Goal: Book appointment/travel/reservation

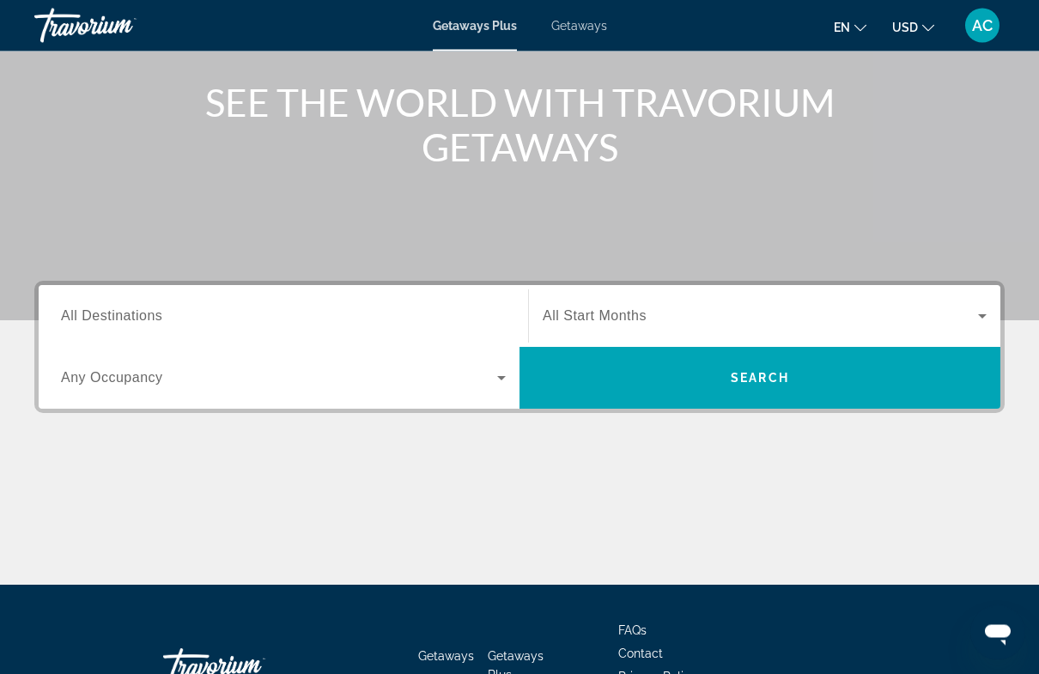
click at [107, 307] on input "Destination All Destinations" at bounding box center [283, 317] width 445 height 21
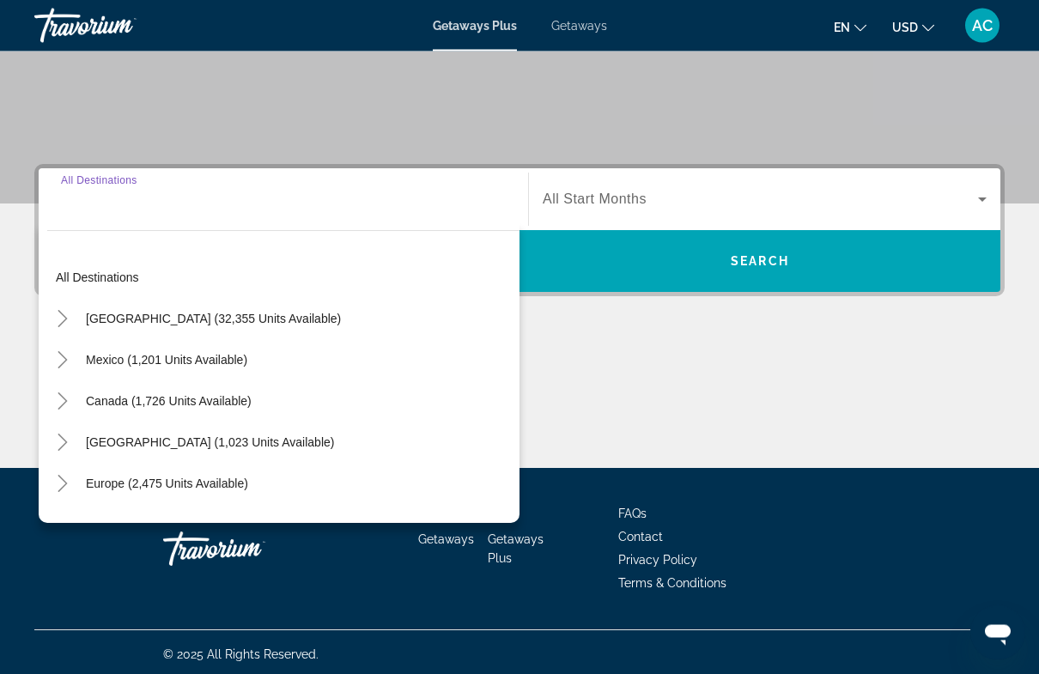
scroll to position [312, 0]
click at [131, 479] on span "Europe (2,475 units available)" at bounding box center [167, 484] width 162 height 14
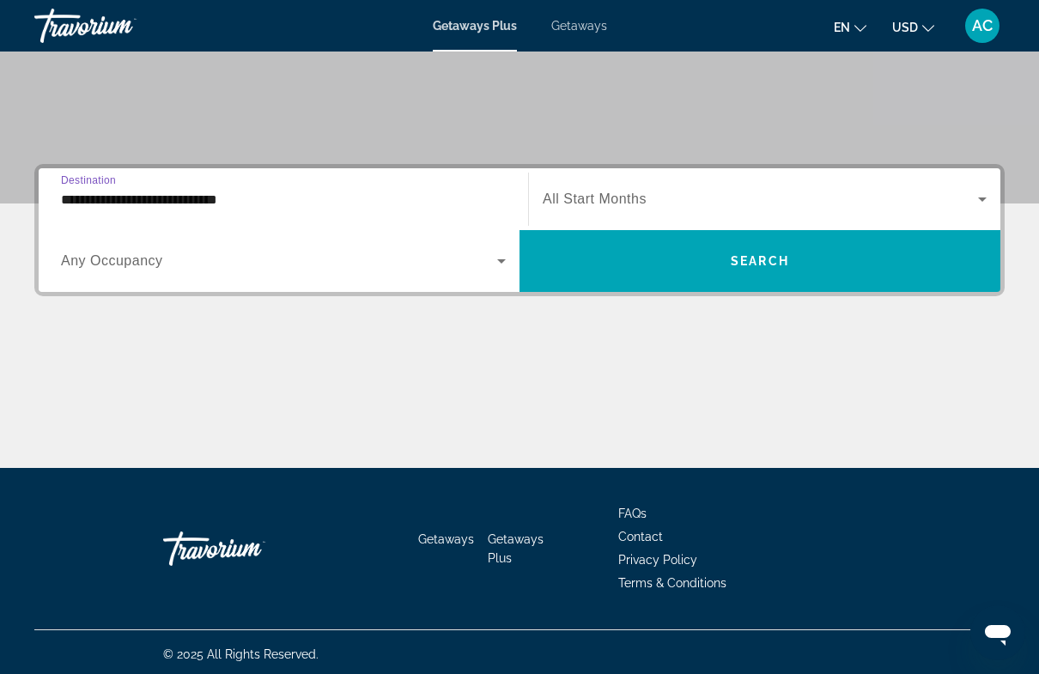
click at [188, 197] on input "**********" at bounding box center [283, 200] width 445 height 21
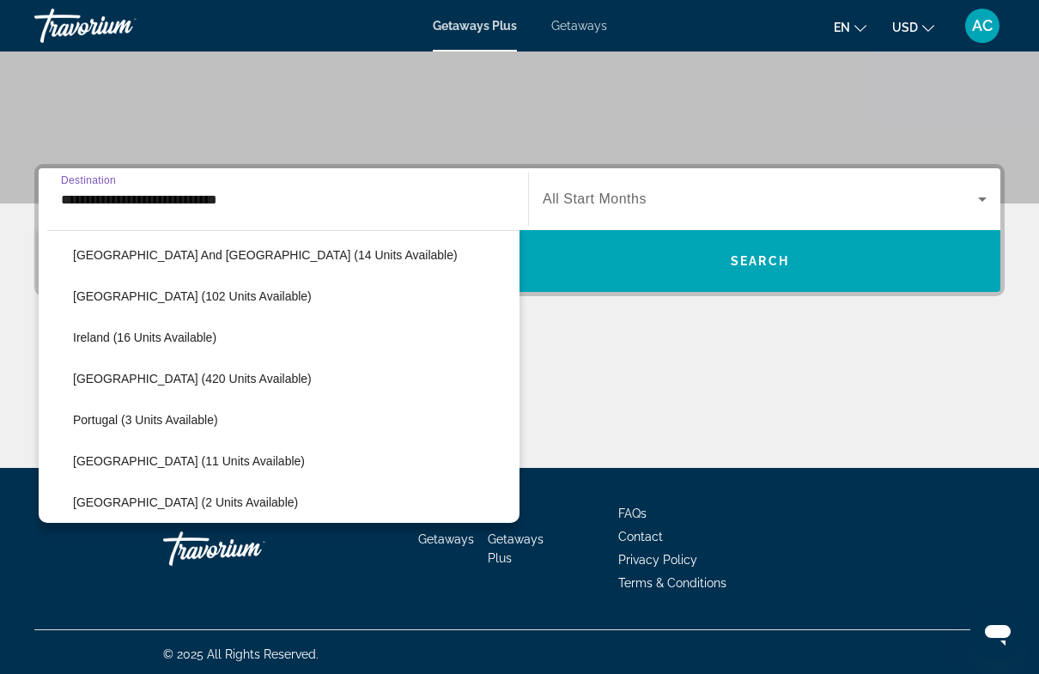
scroll to position [568, 0]
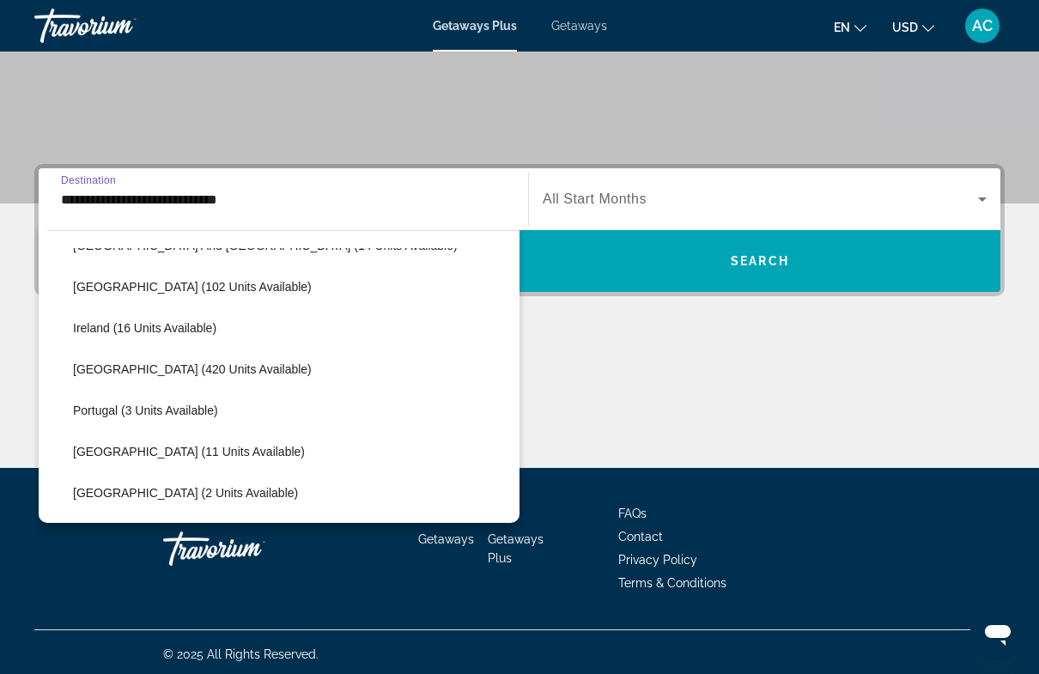
click at [171, 372] on span "[GEOGRAPHIC_DATA] (420 units available)" at bounding box center [192, 369] width 239 height 14
type input "**********"
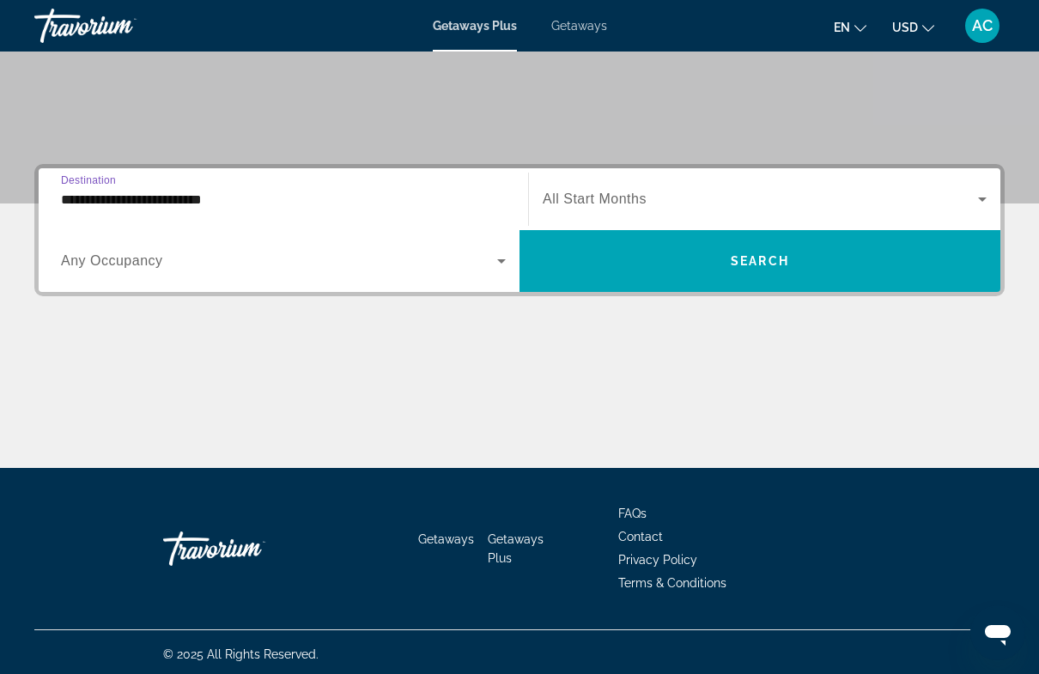
click at [504, 260] on icon "Search widget" at bounding box center [501, 261] width 9 height 4
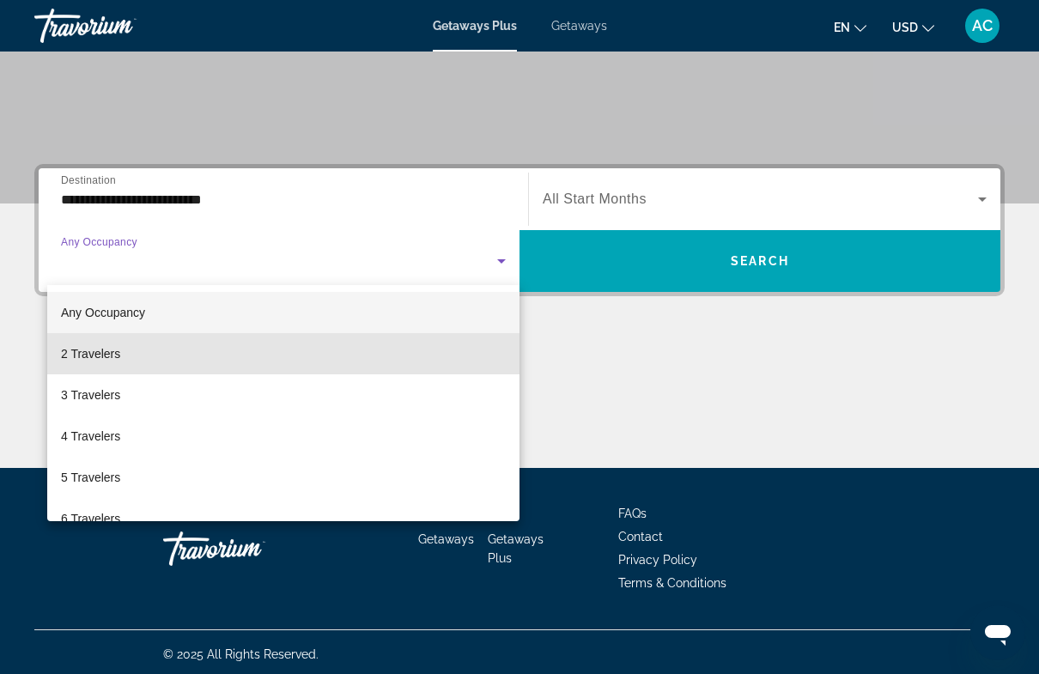
click at [109, 353] on span "2 Travelers" at bounding box center [90, 353] width 59 height 21
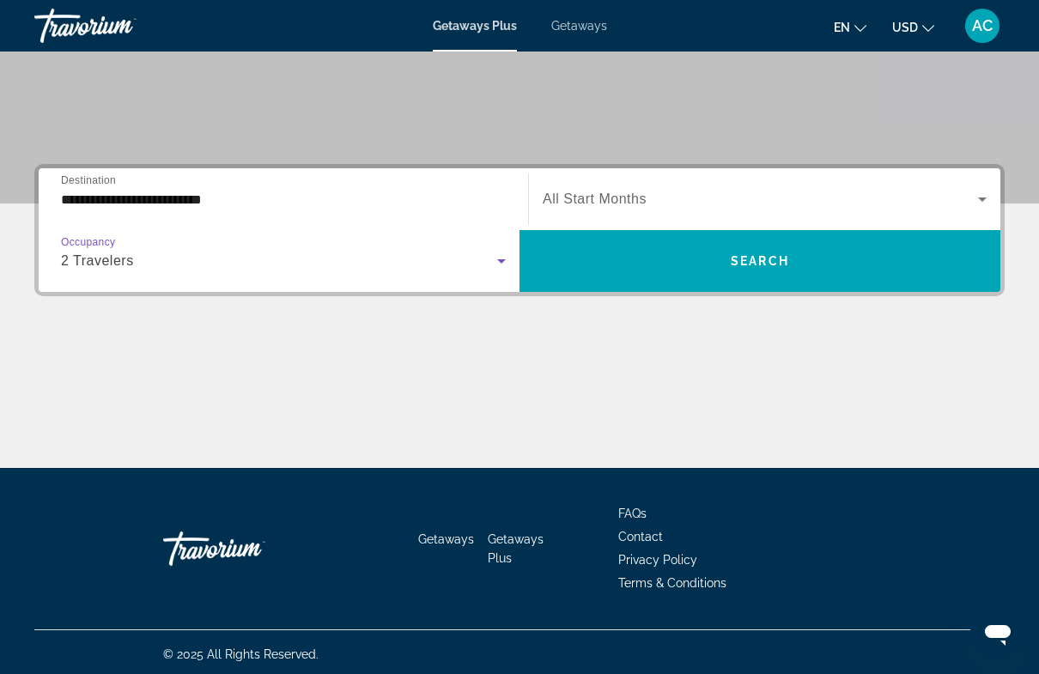
click at [992, 203] on icon "Search widget" at bounding box center [982, 199] width 21 height 21
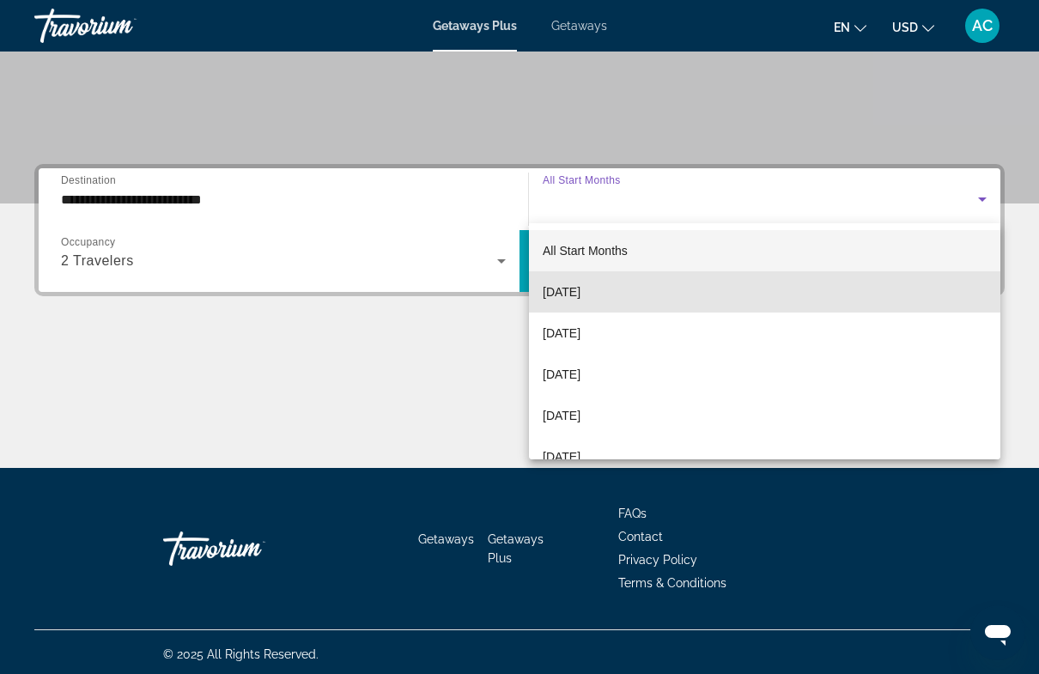
click at [580, 295] on span "[DATE]" at bounding box center [562, 292] width 38 height 21
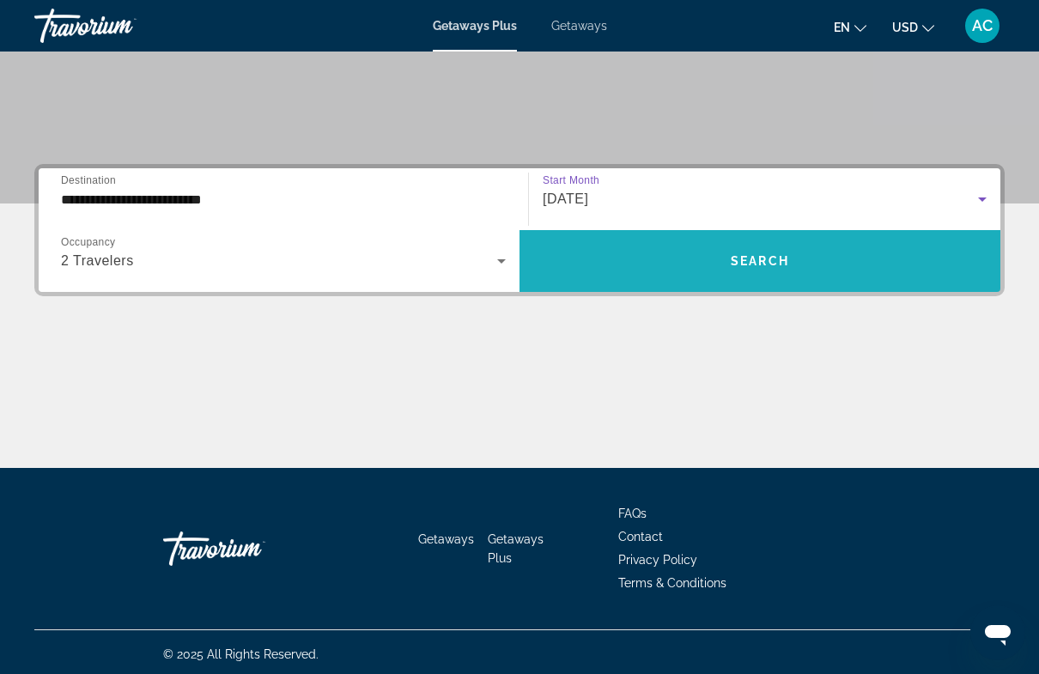
click at [764, 257] on span "Search" at bounding box center [760, 261] width 58 height 14
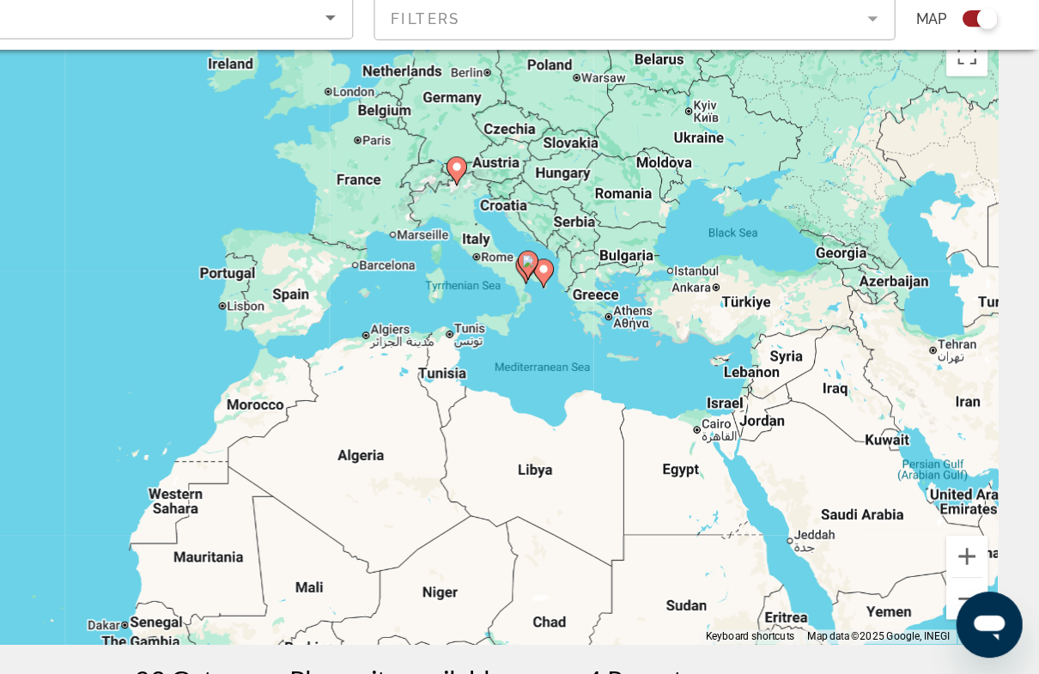
click at [962, 594] on button "Zoom out" at bounding box center [979, 611] width 34 height 34
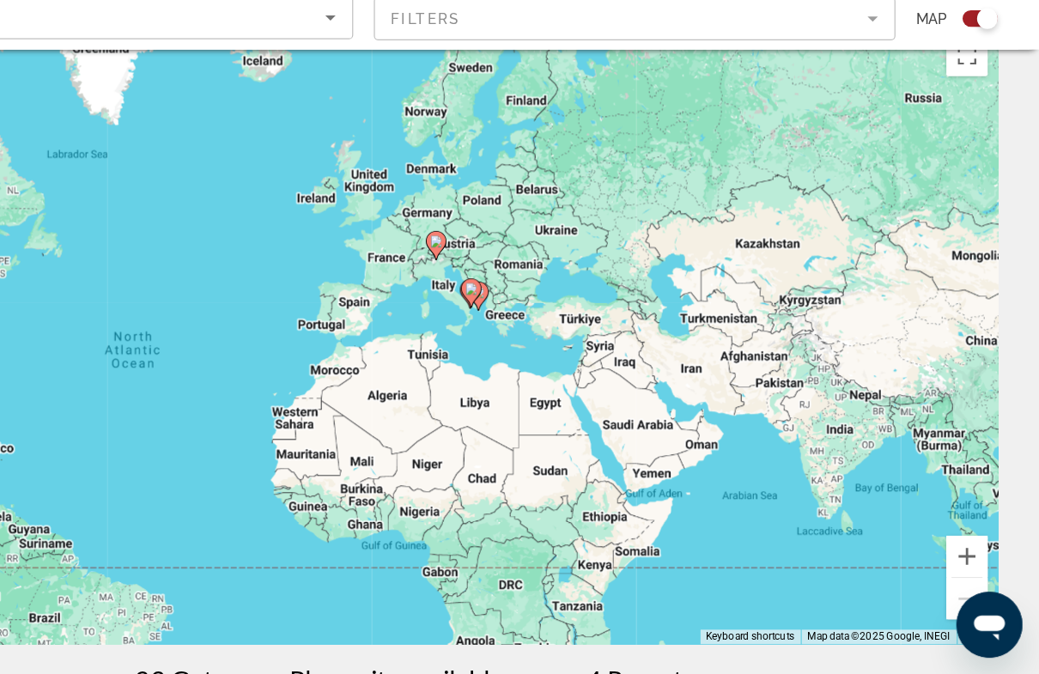
click at [962, 559] on button "Zoom in" at bounding box center [979, 576] width 34 height 34
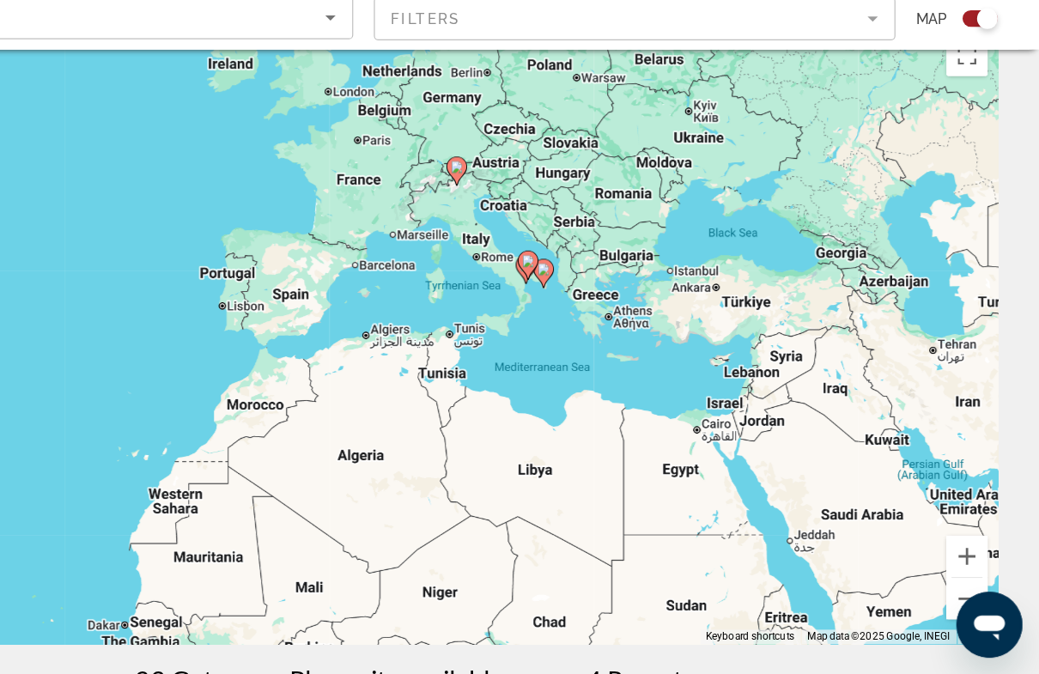
click at [962, 559] on button "Zoom in" at bounding box center [979, 576] width 34 height 34
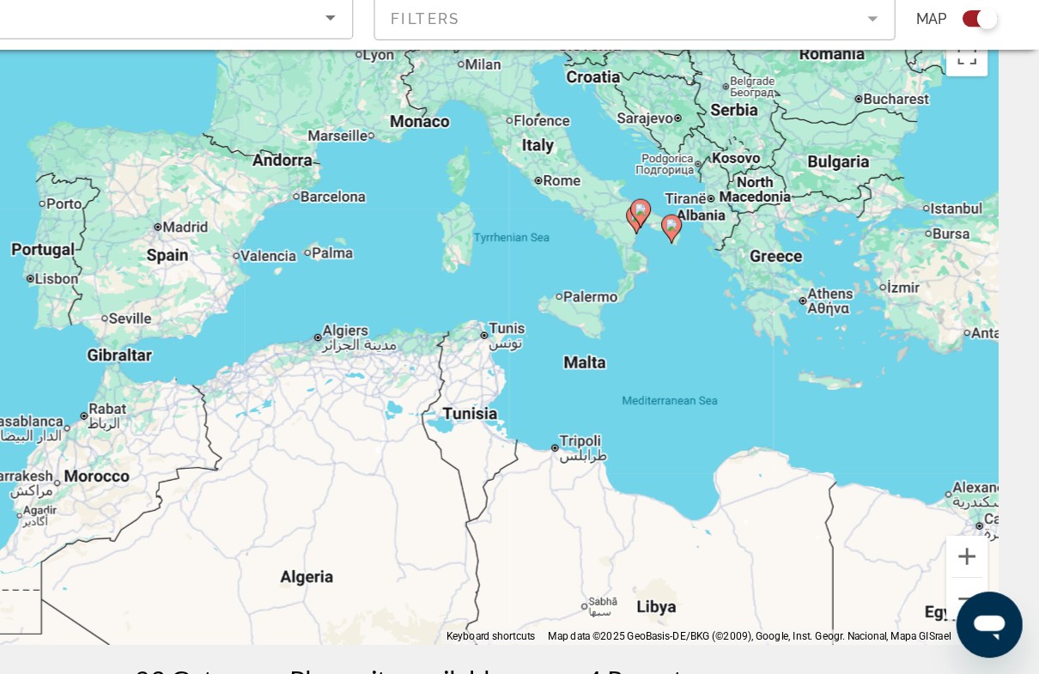
click at [962, 559] on button "Zoom in" at bounding box center [979, 576] width 34 height 34
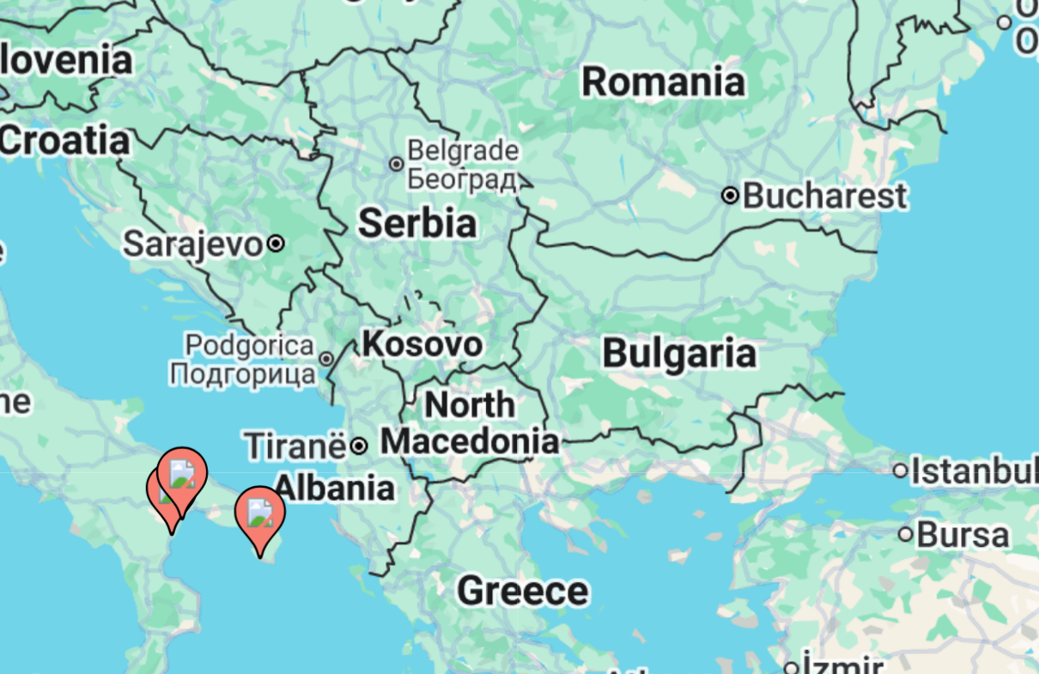
type input "**********"
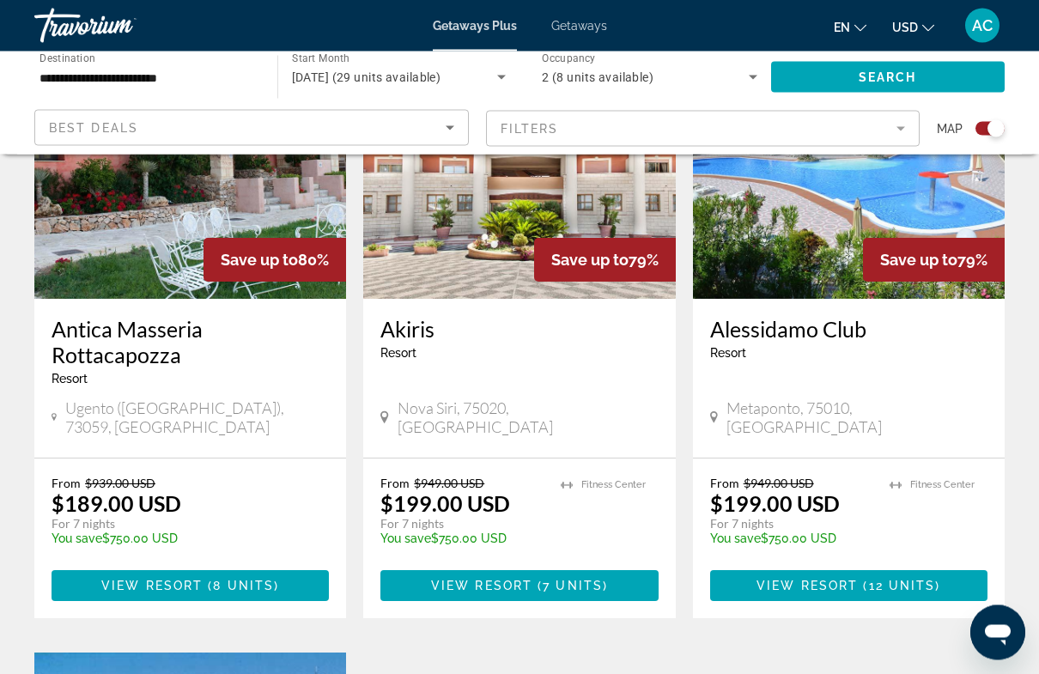
scroll to position [725, 0]
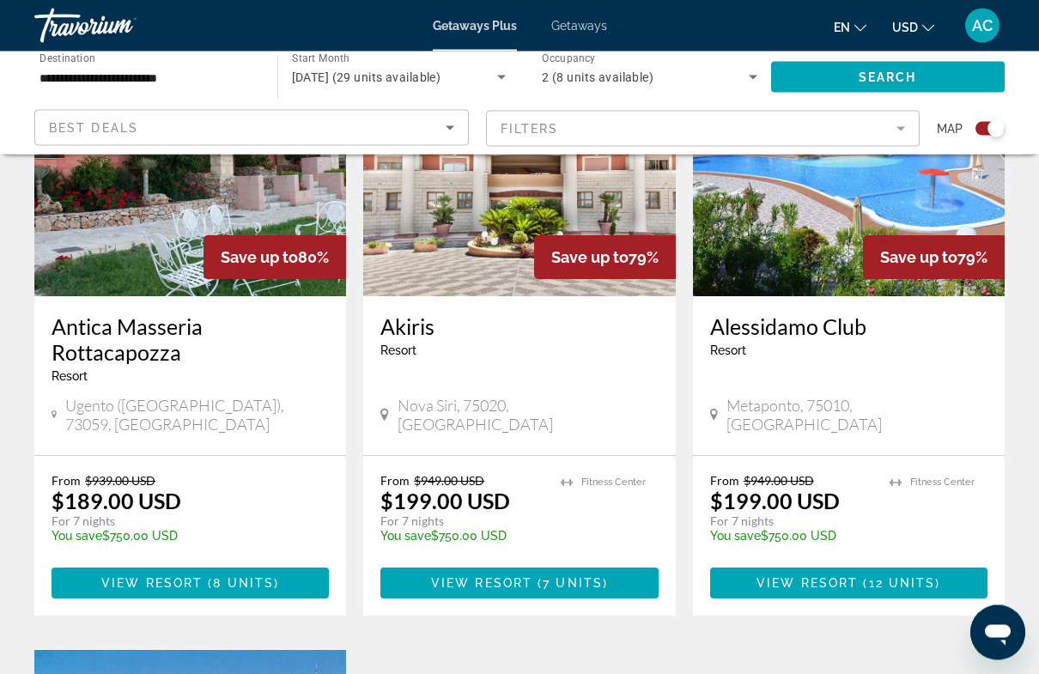
click at [214, 252] on div "Save up to 80%" at bounding box center [274, 258] width 143 height 44
click at [258, 563] on span "Main content" at bounding box center [190, 583] width 277 height 41
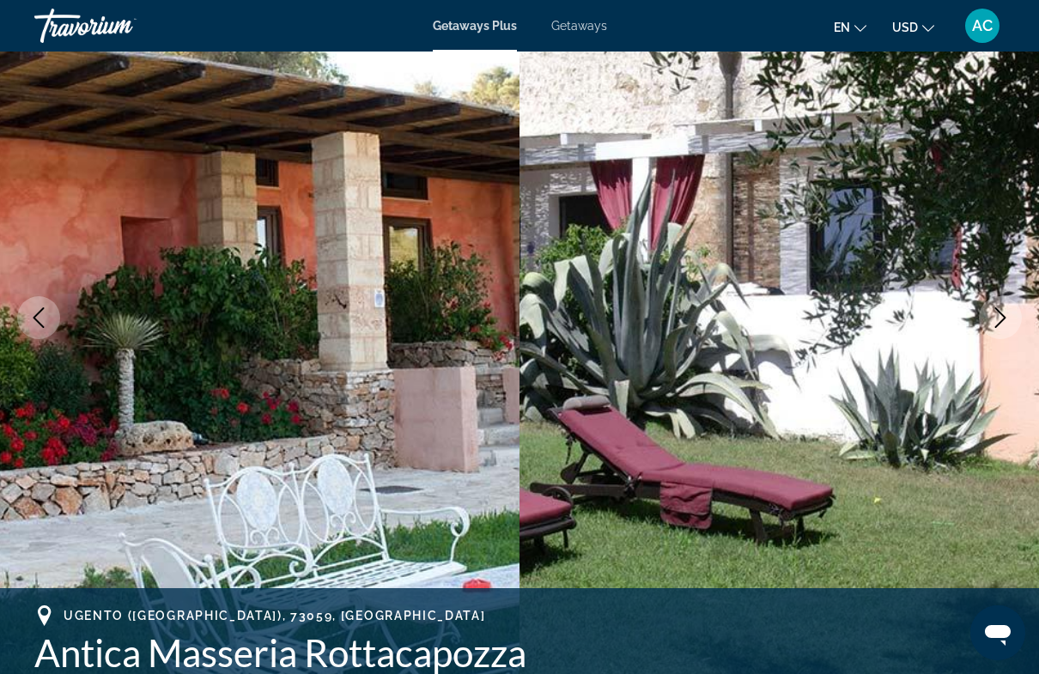
scroll to position [141, 0]
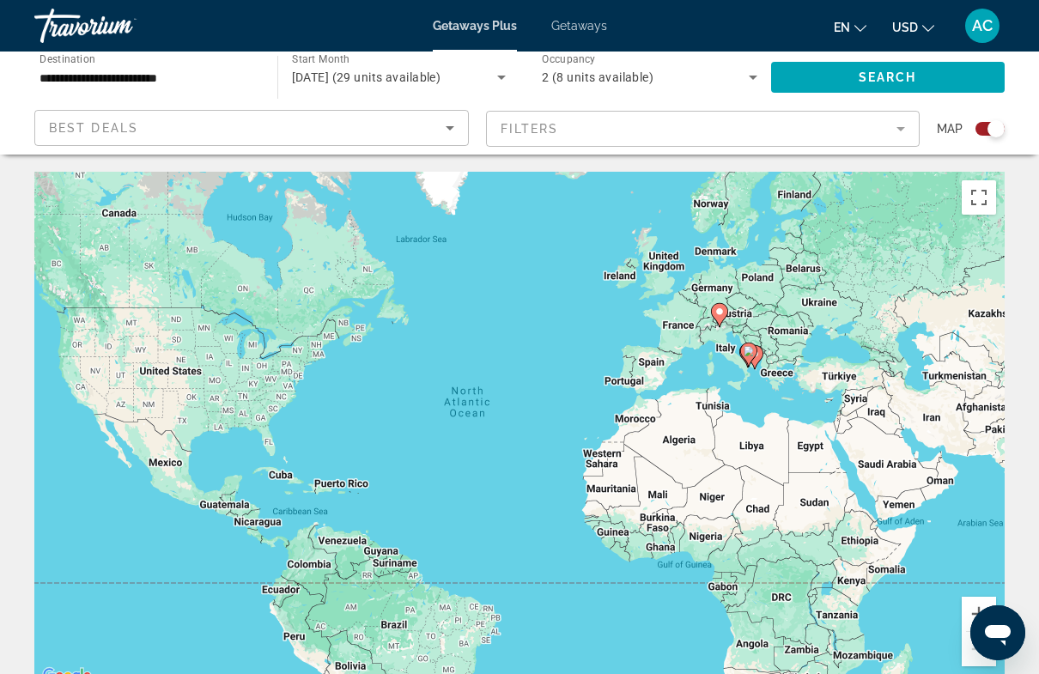
click at [985, 135] on div "Search widget" at bounding box center [989, 129] width 29 height 14
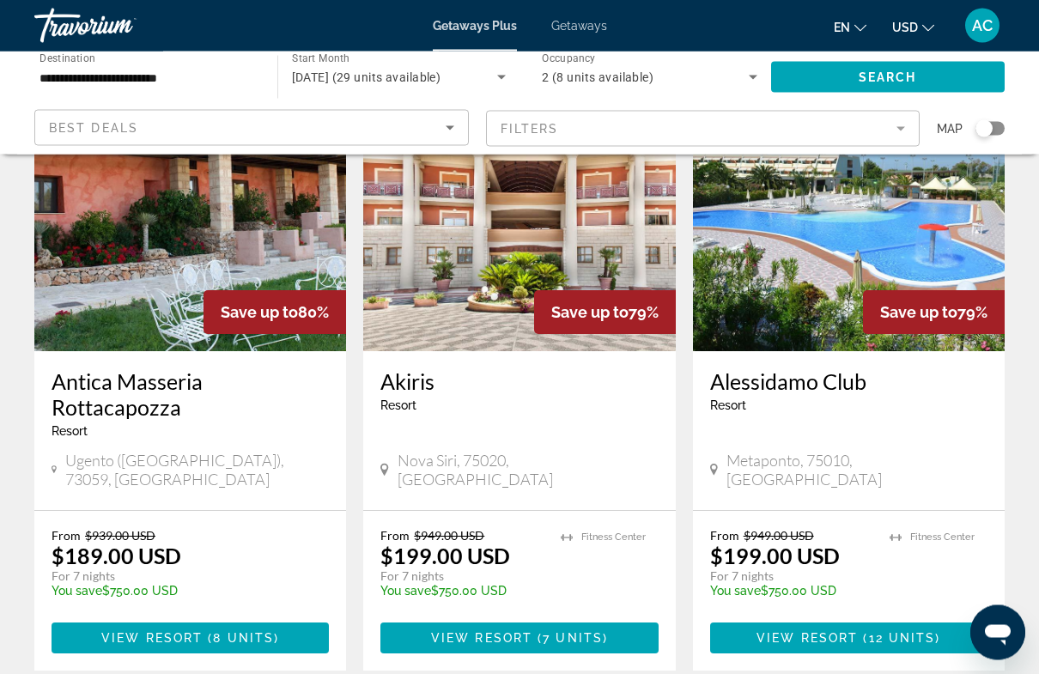
scroll to position [137, 0]
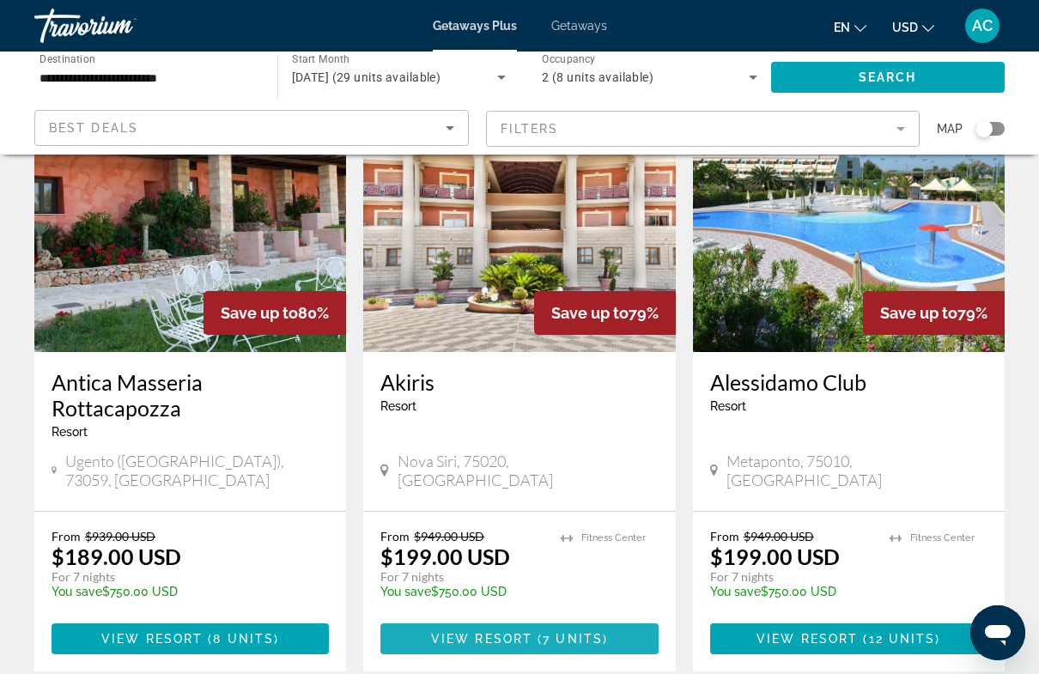
click at [533, 632] on span "Main content" at bounding box center [534, 639] width 5 height 14
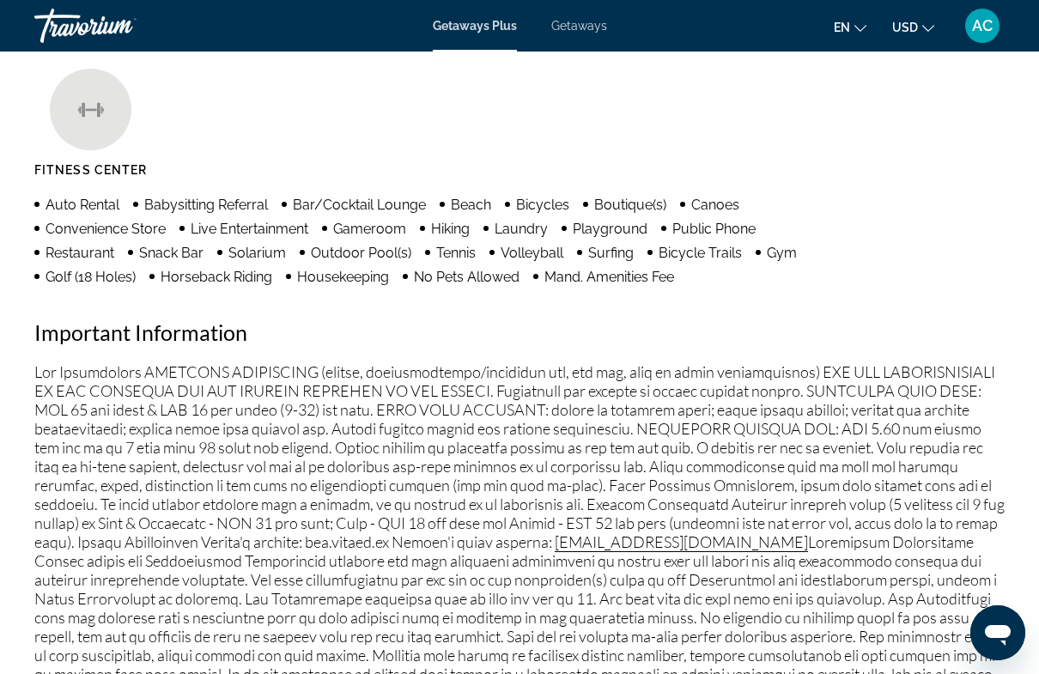
scroll to position [1692, 0]
